Goal: Task Accomplishment & Management: Manage account settings

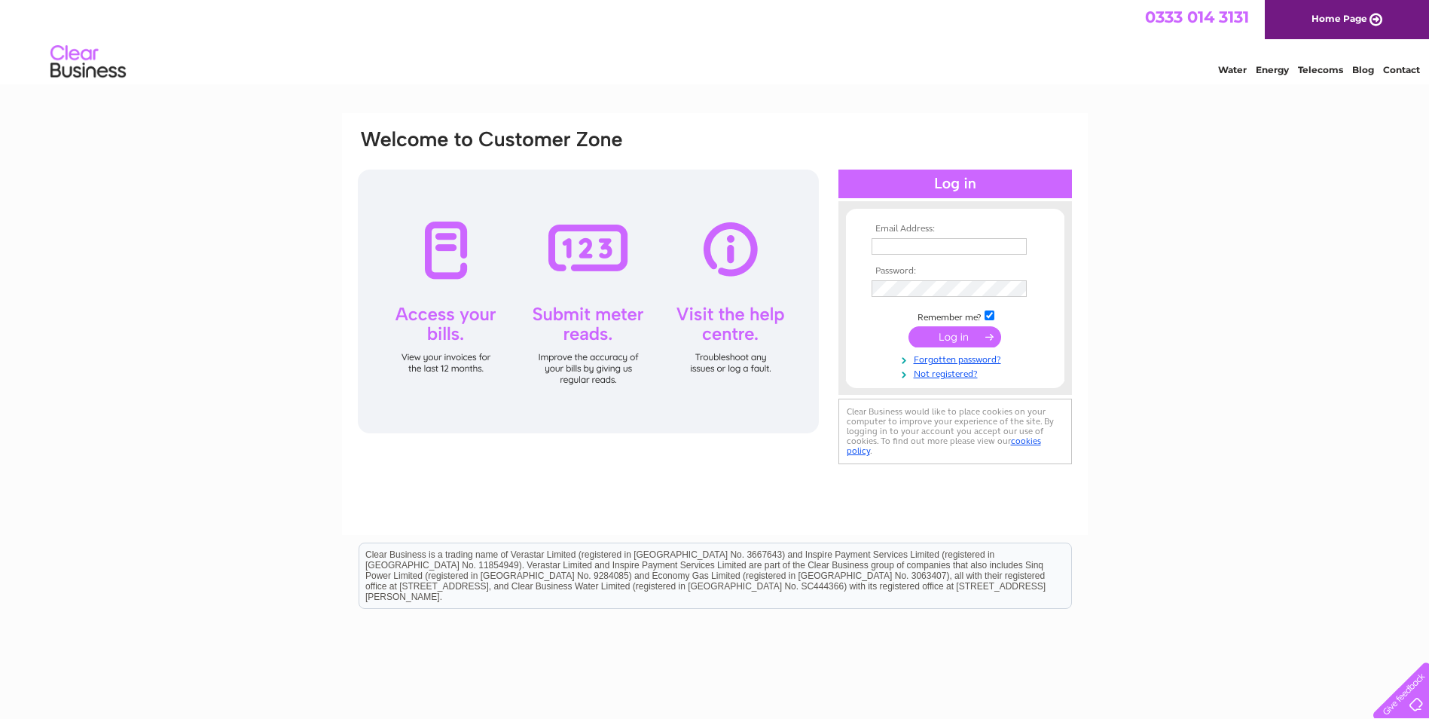
click at [918, 240] on input "text" at bounding box center [949, 246] width 155 height 17
type input "angie@crawfordarchitecture.co.uk"
click at [950, 334] on input "submit" at bounding box center [954, 338] width 93 height 21
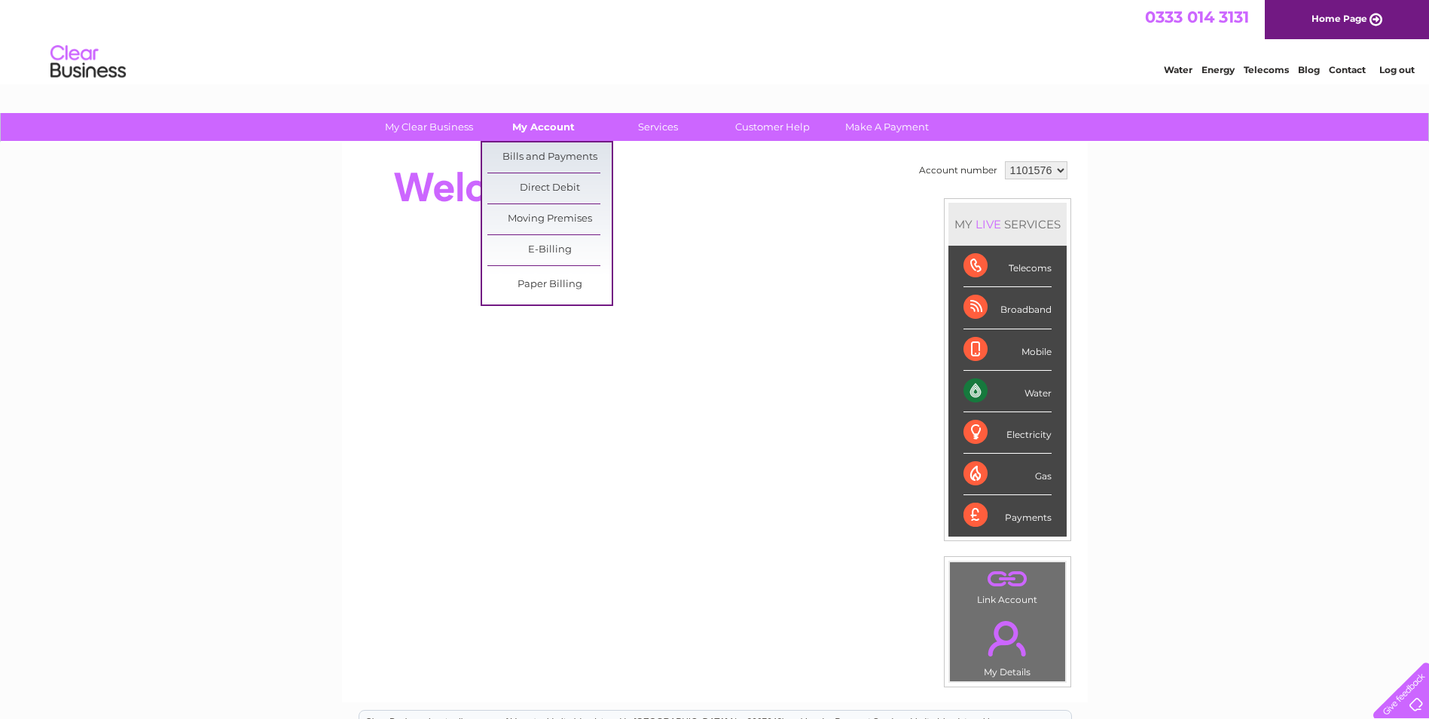
click at [557, 126] on link "My Account" at bounding box center [543, 127] width 124 height 28
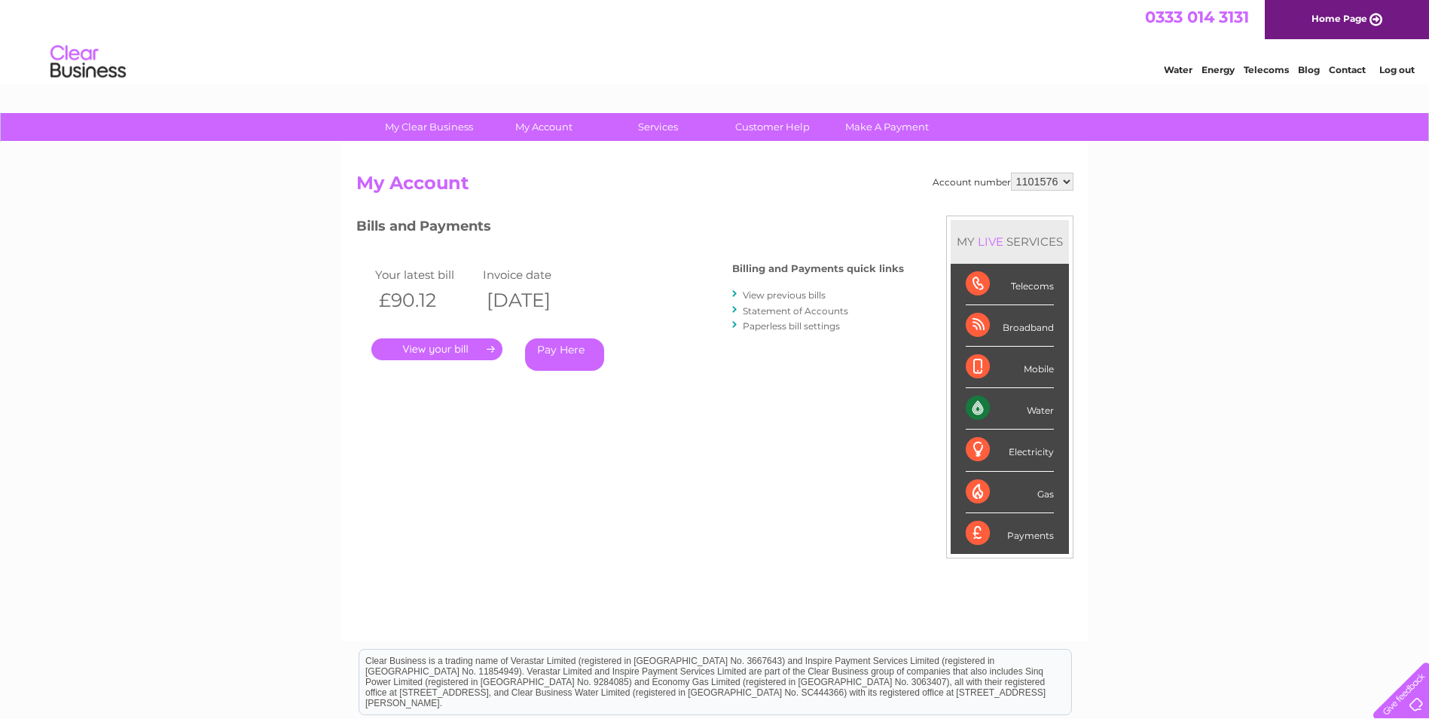
click at [451, 345] on link "." at bounding box center [436, 349] width 131 height 22
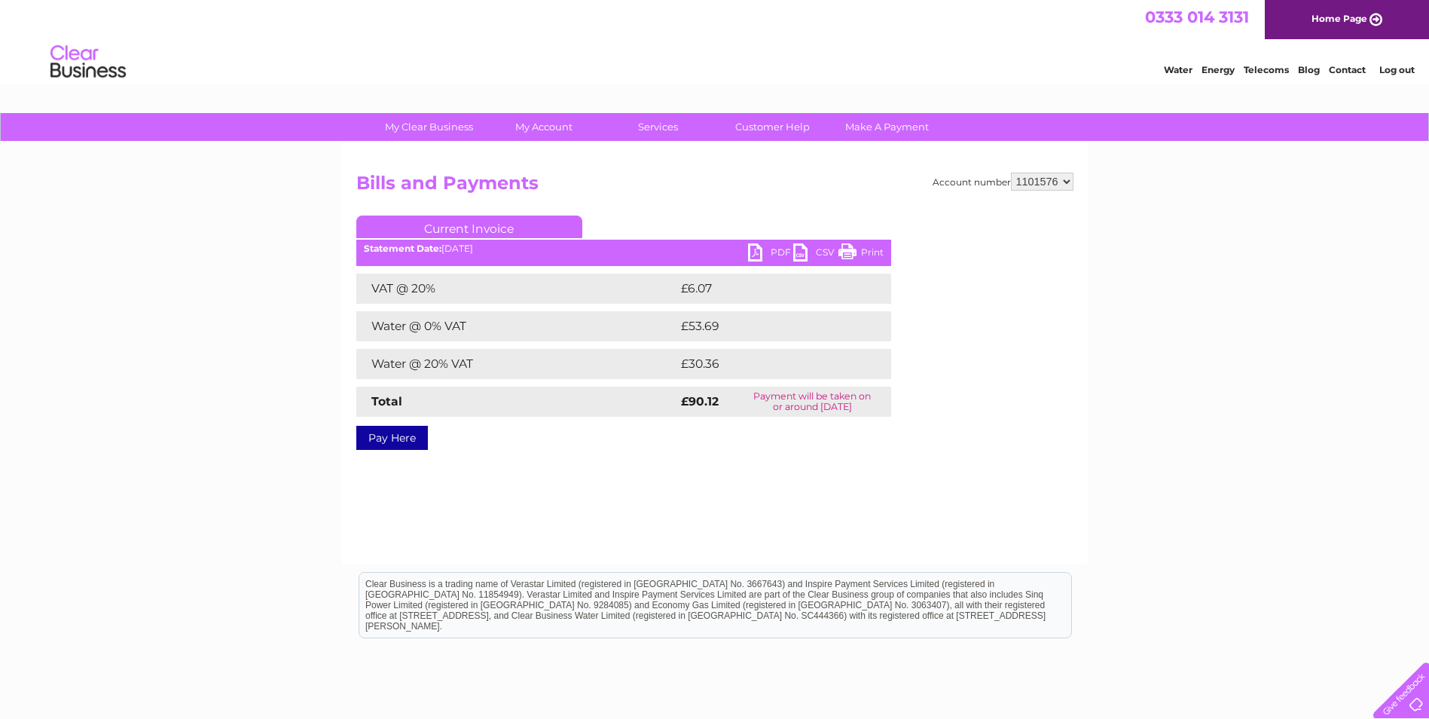
click at [780, 246] on link "PDF" at bounding box center [770, 254] width 45 height 22
